Goal: Find specific page/section: Find specific page/section

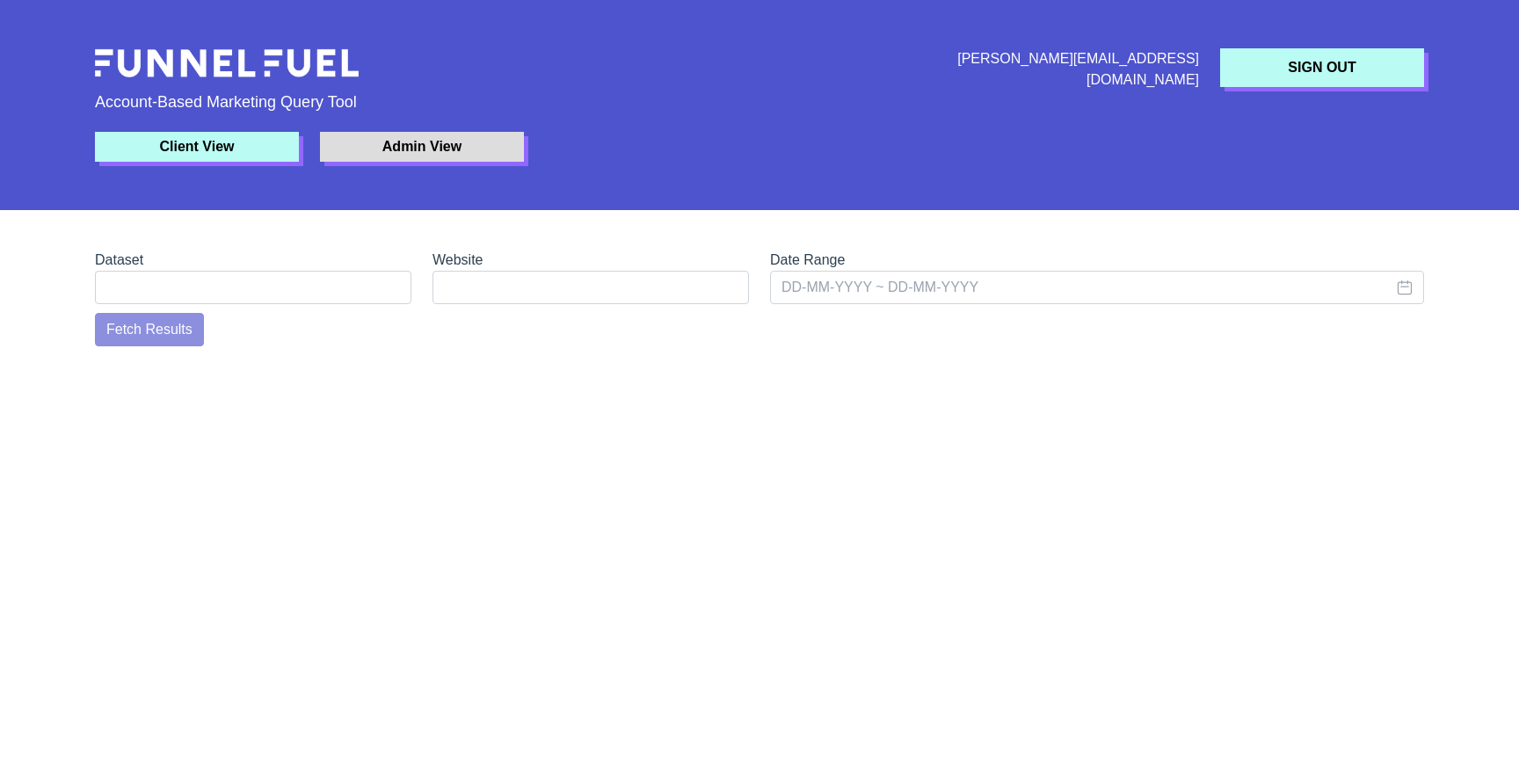
select select
click at [164, 142] on button "Client View" at bounding box center [197, 147] width 204 height 30
click at [428, 138] on button "Admin View" at bounding box center [422, 147] width 204 height 30
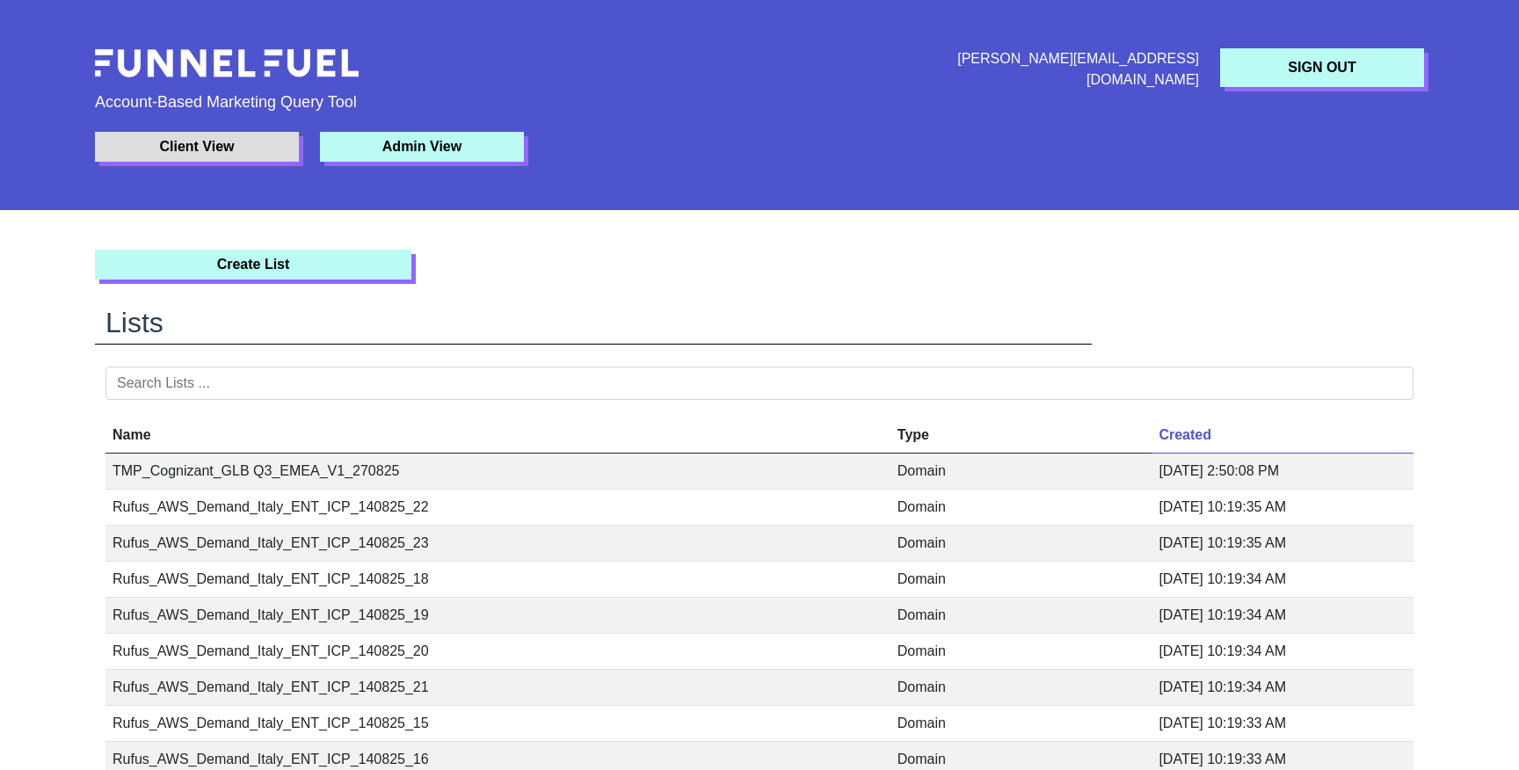
click at [198, 142] on button "Client View" at bounding box center [197, 147] width 204 height 30
select select
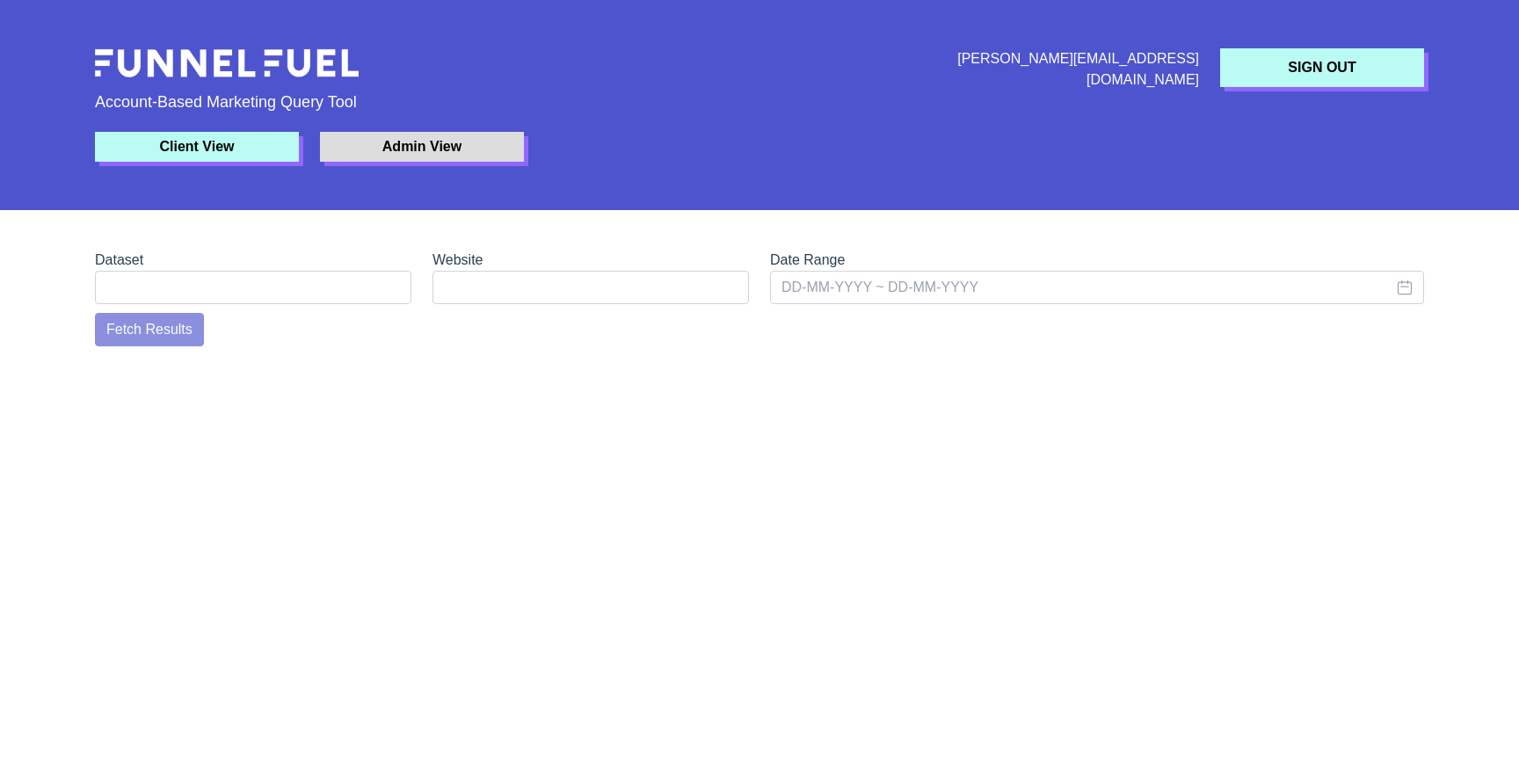
select select
click at [1142, 73] on div "[PERSON_NAME][EMAIL_ADDRESS][DOMAIN_NAME]" at bounding box center [1041, 69] width 338 height 42
click at [1024, 152] on div "Client View Admin View" at bounding box center [759, 147] width 1350 height 30
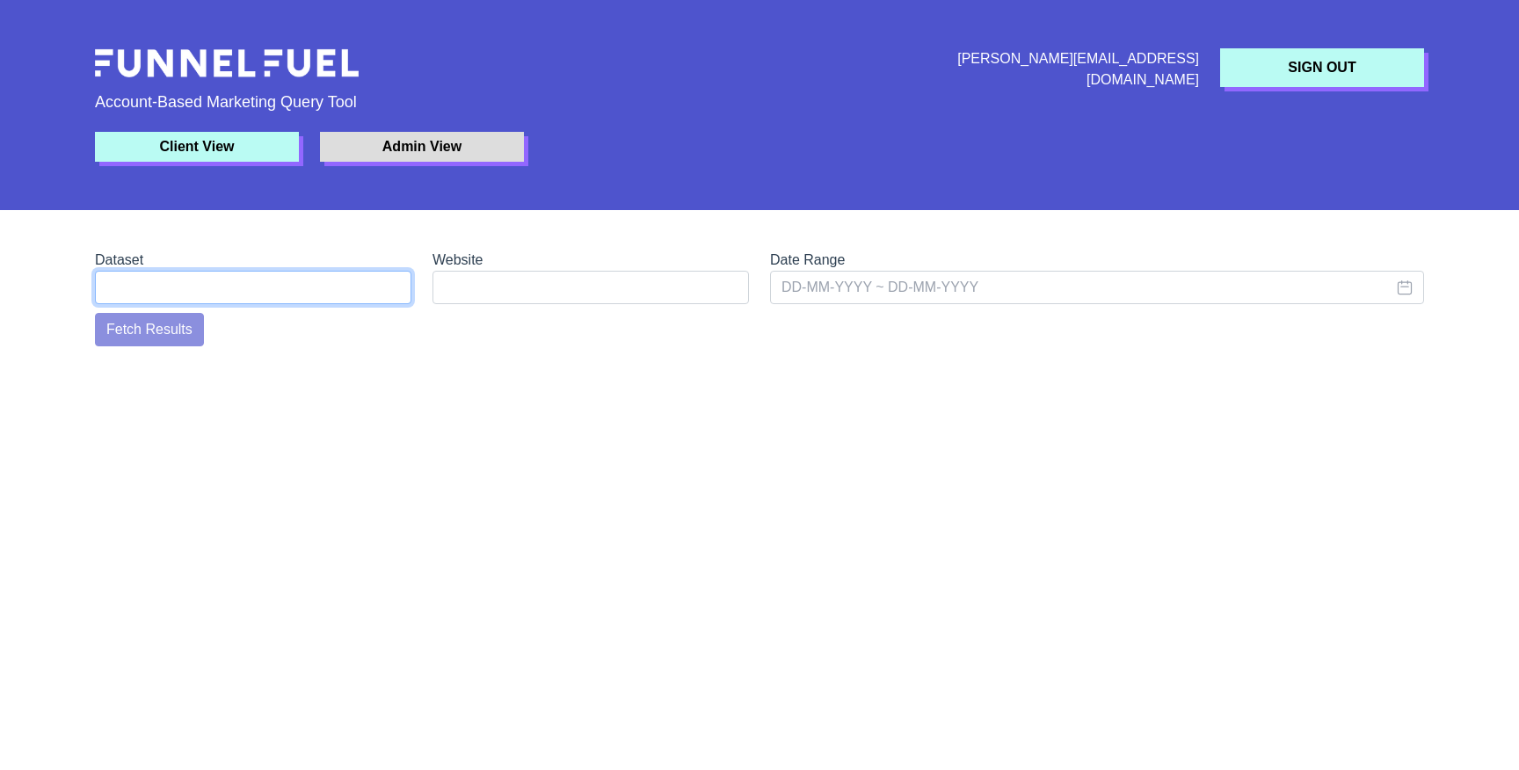
click at [352, 291] on select "URLs Companies" at bounding box center [253, 287] width 317 height 33
